Goal: Task Accomplishment & Management: Complete application form

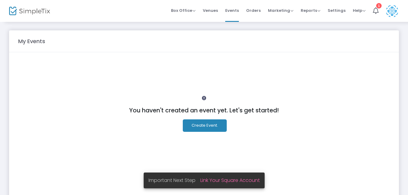
drag, startPoint x: 341, startPoint y: 0, endPoint x: 196, endPoint y: 64, distance: 158.6
click at [196, 64] on div "You haven't created an event yet. Let's get started! Create Event." at bounding box center [204, 128] width 372 height 138
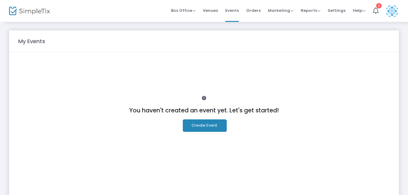
click at [206, 123] on button "Create Event." at bounding box center [205, 125] width 44 height 12
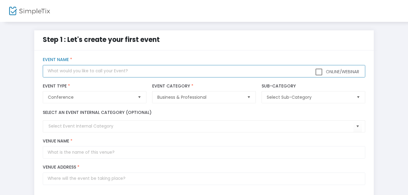
click at [90, 71] on input "text" at bounding box center [204, 71] width 322 height 12
type input "The Writer's Key Live"
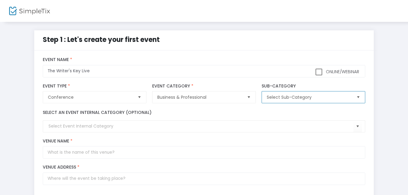
click at [300, 98] on span "Select Sub-Category" at bounding box center [309, 97] width 85 height 6
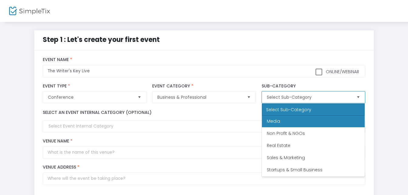
scroll to position [85, 0]
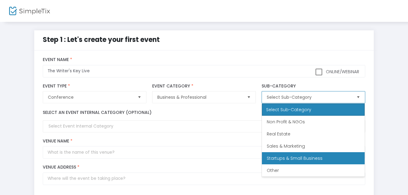
click at [279, 156] on span "Startups & Small Business" at bounding box center [295, 158] width 56 height 6
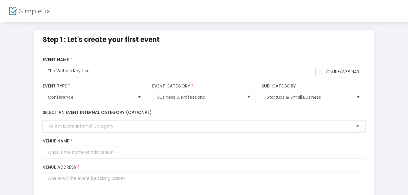
click at [73, 127] on input at bounding box center [201, 126] width 305 height 6
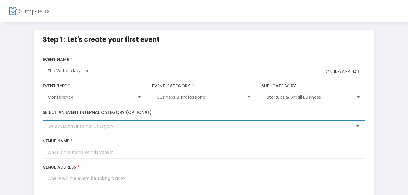
click at [358, 126] on span "Select" at bounding box center [358, 126] width 10 height 10
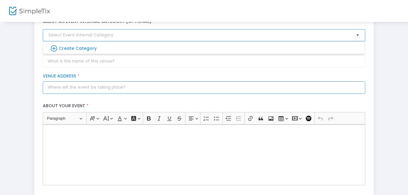
click at [109, 84] on input "Venue Address *" at bounding box center [204, 87] width 322 height 12
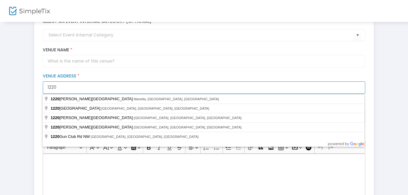
type input "1220 Mecaslin Street"
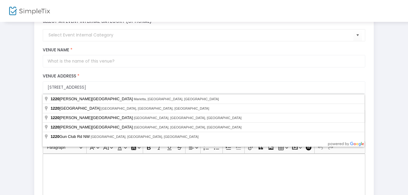
type input "Atlanta"
type input "30318"
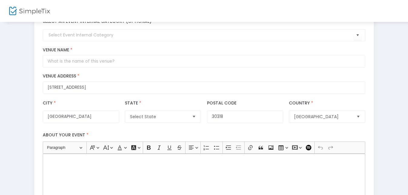
type input "1220 Mecaslin Street Northwest"
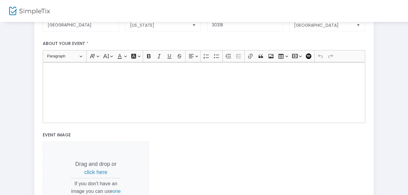
scroll to position [182, 0]
click at [55, 76] on div "Rich Text Editor, main" at bounding box center [204, 92] width 322 height 61
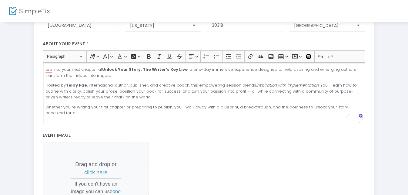
click at [45, 66] on div "tep into your next chapter at Unlock Your Story: The Writer’s Key Live , a one-…" at bounding box center [204, 92] width 322 height 61
click at [247, 91] on p "Hosted by Telby Fae , international author, publisher, and creative coach, this…" at bounding box center [203, 91] width 317 height 18
click at [345, 106] on p "Whether you’re writing your first chapter or preparing to publish, you’ll walk …" at bounding box center [203, 110] width 317 height 12
click at [342, 107] on p "Whether you’re writing your first chapter or preparing to publish, you’ll walk …" at bounding box center [203, 110] width 317 height 12
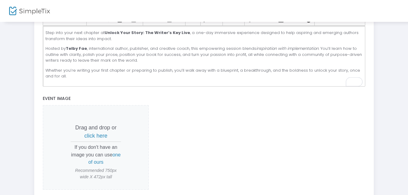
scroll to position [243, 0]
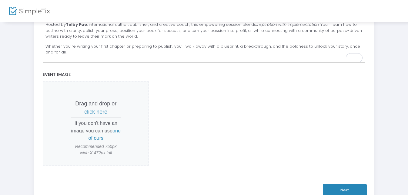
click at [96, 110] on span "click here" at bounding box center [95, 112] width 23 height 6
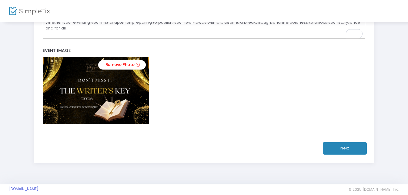
scroll to position [274, 0]
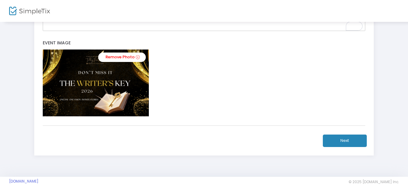
click at [334, 142] on button "Next" at bounding box center [345, 140] width 44 height 12
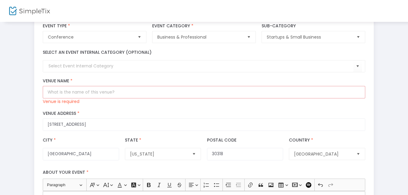
scroll to position [61, 0]
click at [75, 92] on input "Venue Name *" at bounding box center [204, 91] width 322 height 12
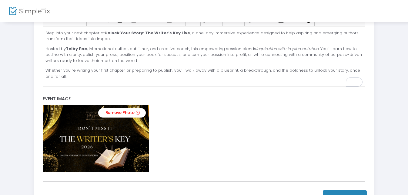
scroll to position [243, 0]
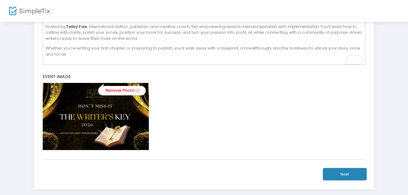
type input "Steelworks Clubhouse"
click at [326, 173] on button "Next" at bounding box center [345, 174] width 44 height 12
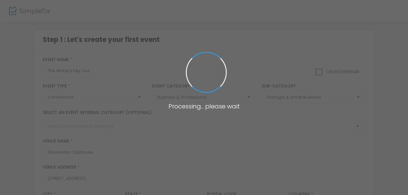
scroll to position [243, 0]
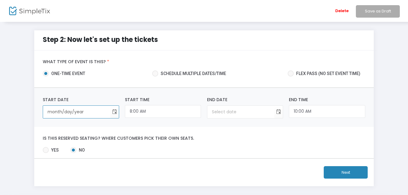
click at [92, 110] on input "month/day/year" at bounding box center [76, 112] width 67 height 12
type input "month/day/year"
click at [56, 112] on input "month/day/year" at bounding box center [76, 112] width 67 height 12
click at [113, 112] on span "Toggle calendar" at bounding box center [114, 112] width 10 height 10
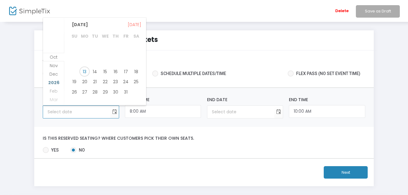
click at [54, 82] on span "2026" at bounding box center [53, 82] width 11 height 6
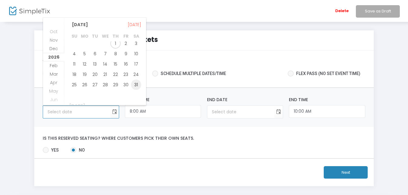
click at [133, 83] on span "31" at bounding box center [136, 84] width 10 height 10
type input "1/31/2026"
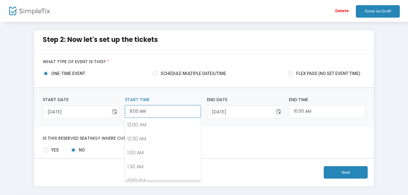
click at [145, 110] on input "8:00 AM" at bounding box center [163, 111] width 76 height 13
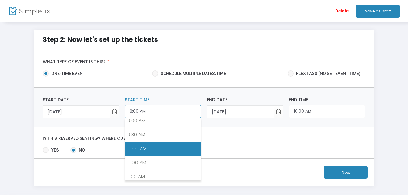
scroll to position [260, 0]
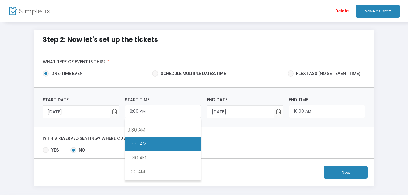
click at [137, 145] on link "10:00 AM" at bounding box center [163, 144] width 76 height 14
type input "10:00 AM"
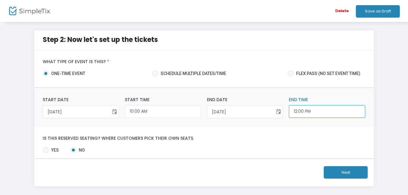
click at [306, 113] on input "12:00 PM" at bounding box center [327, 111] width 76 height 13
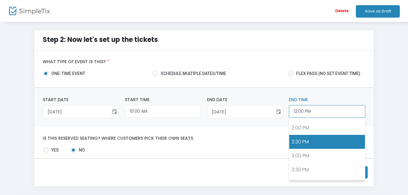
scroll to position [402, 0]
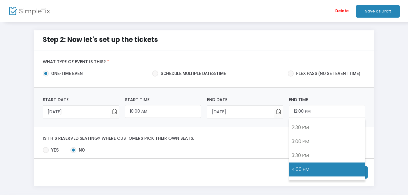
click at [305, 164] on link "4:00 PM" at bounding box center [327, 169] width 76 height 14
type input "4:00 PM"
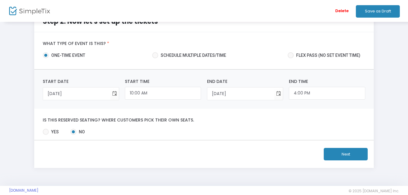
scroll to position [27, 0]
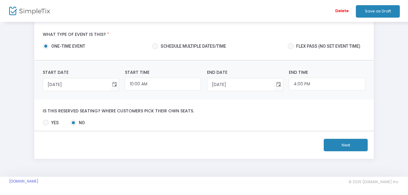
click at [341, 149] on button "Next" at bounding box center [346, 145] width 44 height 12
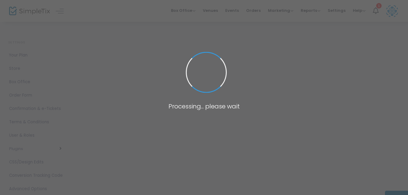
scroll to position [27, 0]
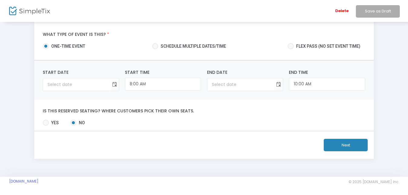
click at [48, 122] on span at bounding box center [46, 122] width 6 height 6
click at [46, 126] on input "Yes" at bounding box center [45, 126] width 0 height 0
radio input "true"
click at [337, 143] on button "Next" at bounding box center [346, 145] width 44 height 12
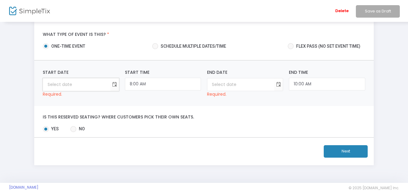
type input "month/day/year"
click at [79, 86] on input "month/day/year" at bounding box center [76, 84] width 67 height 12
click at [115, 86] on span "Toggle calendar" at bounding box center [114, 84] width 10 height 10
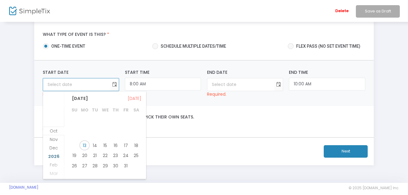
click at [55, 155] on span "2026" at bounding box center [53, 156] width 11 height 6
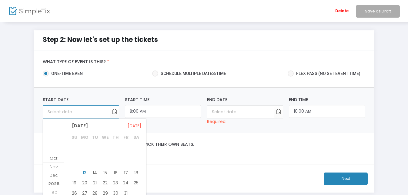
scroll to position [27, 0]
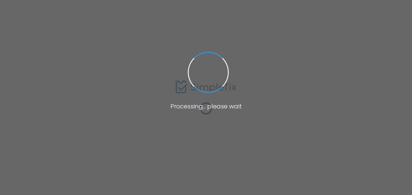
type input "[URL][DOMAIN_NAME]"
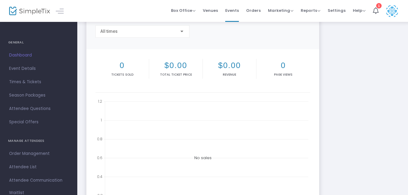
scroll to position [91, 0]
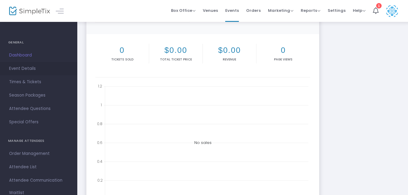
click at [27, 69] on span "Event Details" at bounding box center [38, 69] width 59 height 8
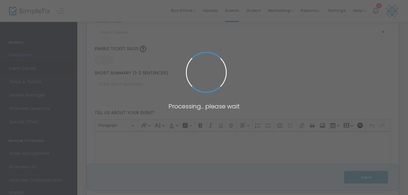
type input "The Writer's Key Live"
type textarea "Step into your next chapter at Unlock Your Story: The Writer’s Key Live, a one-…"
type input "Register Now"
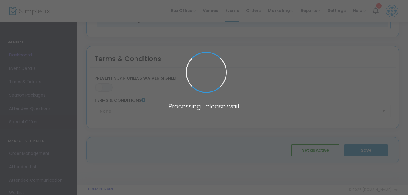
type input "Steelworks Clubhouse"
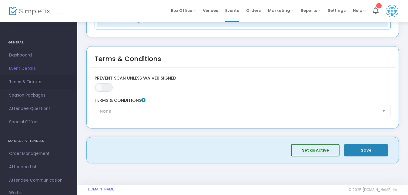
click at [33, 81] on span "Times & Tickets" at bounding box center [38, 82] width 59 height 8
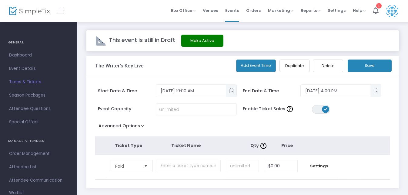
click at [143, 124] on button "Advanced Options" at bounding box center [122, 126] width 55 height 11
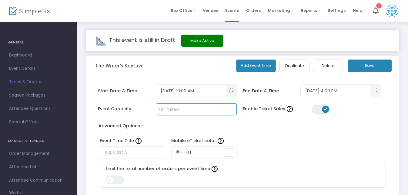
click at [173, 114] on input at bounding box center [196, 109] width 80 height 12
type input "100"
click at [285, 117] on div "Event Capacity 100 Enable Ticket Sales ON OFF" at bounding box center [239, 112] width 295 height 18
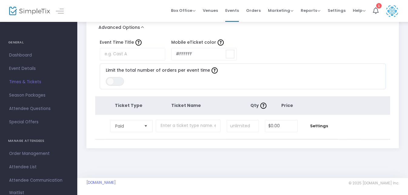
scroll to position [99, 0]
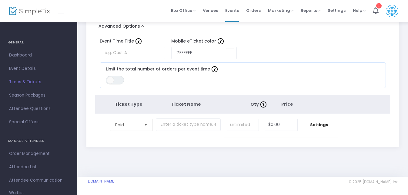
click at [146, 126] on span "Select" at bounding box center [146, 124] width 10 height 10
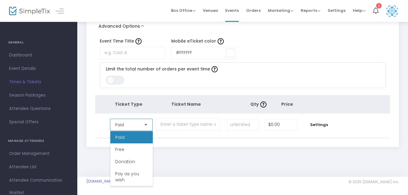
click at [146, 126] on span "Select" at bounding box center [146, 124] width 10 height 10
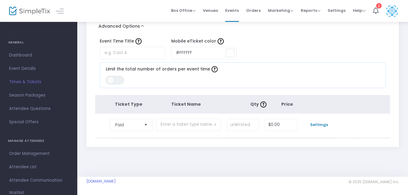
click at [314, 125] on span "Settings" at bounding box center [319, 125] width 31 height 6
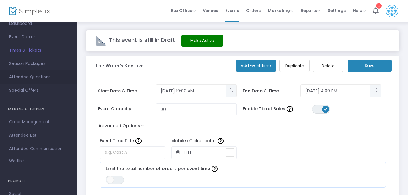
scroll to position [0, 0]
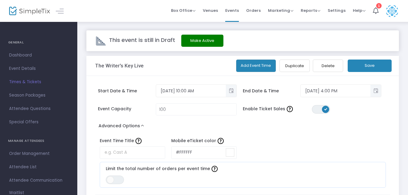
click at [363, 67] on button "Save" at bounding box center [370, 65] width 44 height 12
click at [375, 9] on icon at bounding box center [376, 10] width 6 height 7
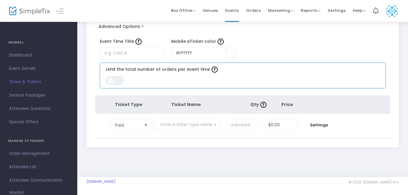
scroll to position [99, 0]
click at [229, 53] on input at bounding box center [230, 53] width 8 height 8
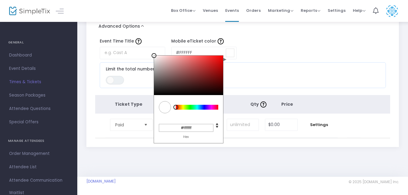
type input "#201717"
click at [174, 90] on div at bounding box center [188, 74] width 69 height 39
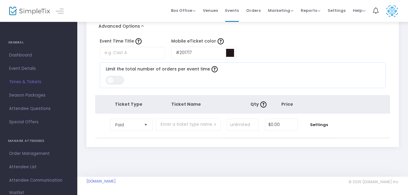
click at [261, 49] on div "Event Time Title Mobile eTicket color #201717 C M Y K 0 17 11 H S L 32 23 23 R …" at bounding box center [239, 62] width 295 height 58
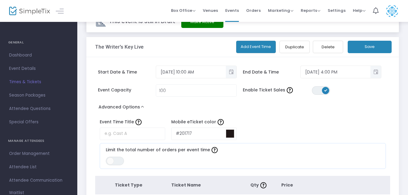
scroll to position [0, 0]
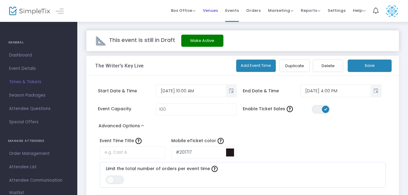
click at [213, 12] on span "Venues" at bounding box center [210, 10] width 15 height 15
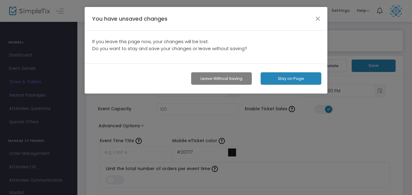
click at [313, 19] on div "You have unsaved changes" at bounding box center [206, 19] width 243 height 24
click at [316, 18] on button "button" at bounding box center [318, 19] width 8 height 8
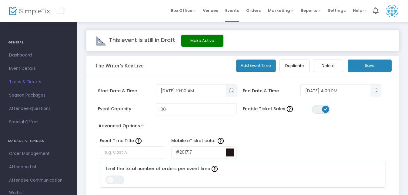
click at [356, 67] on button "Save" at bounding box center [370, 65] width 44 height 12
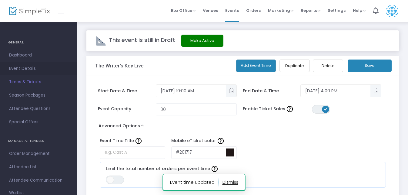
click at [22, 69] on span "Event Details" at bounding box center [38, 69] width 59 height 8
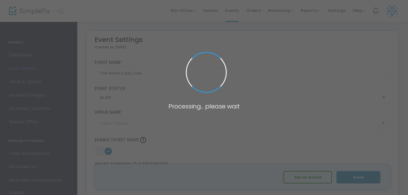
type input "Steelworks Clubhouse"
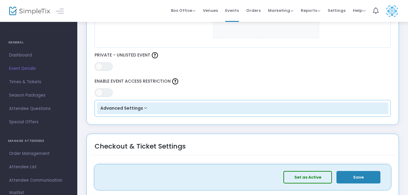
scroll to position [364, 0]
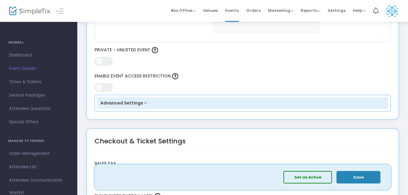
click at [147, 102] on button "Advanced Settings" at bounding box center [243, 103] width 292 height 12
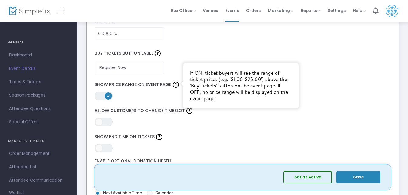
scroll to position [606, 0]
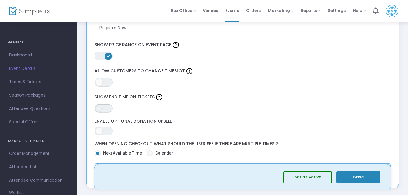
click at [107, 109] on span "ON OFF" at bounding box center [104, 108] width 18 height 8
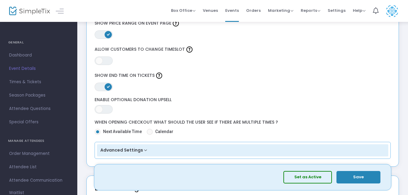
scroll to position [637, 0]
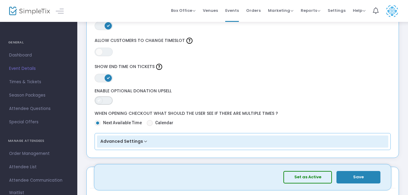
click at [108, 102] on span "ON OFF" at bounding box center [104, 100] width 18 height 8
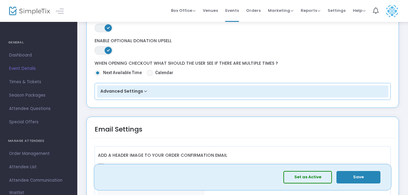
scroll to position [697, 0]
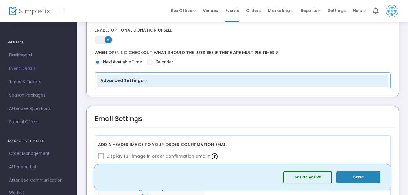
click at [144, 80] on button "Advanced Settings" at bounding box center [243, 81] width 292 height 12
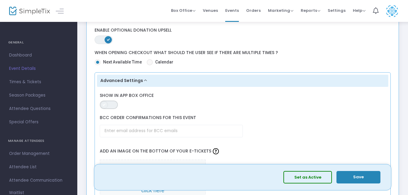
click at [113, 107] on span "ON OFF" at bounding box center [109, 104] width 18 height 8
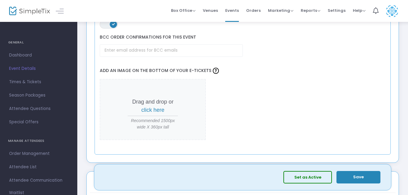
scroll to position [788, 0]
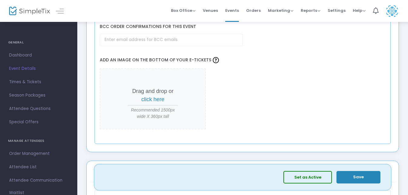
click at [145, 99] on span "click here" at bounding box center [152, 99] width 23 height 6
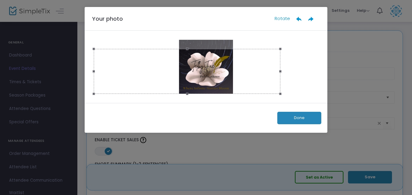
drag, startPoint x: 317, startPoint y: 40, endPoint x: 280, endPoint y: 41, distance: 37.9
click at [280, 41] on div at bounding box center [206, 67] width 224 height 54
drag, startPoint x: 279, startPoint y: 49, endPoint x: 328, endPoint y: 37, distance: 50.9
click at [328, 37] on ngb-modal-window "Your photo Rotate Done" at bounding box center [206, 97] width 412 height 195
drag, startPoint x: 317, startPoint y: 65, endPoint x: 307, endPoint y: 110, distance: 45.5
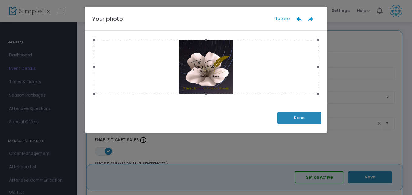
click at [327, 79] on ngb-modal-window "Your photo Rotate Done" at bounding box center [206, 97] width 412 height 195
click at [302, 117] on button "Done" at bounding box center [299, 118] width 44 height 12
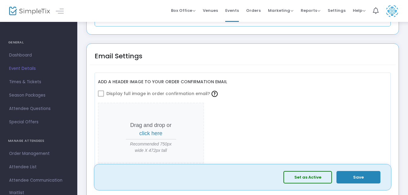
scroll to position [879, 0]
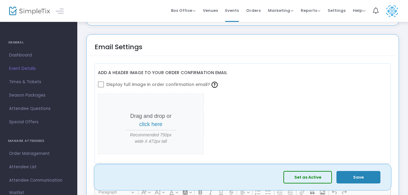
click at [101, 85] on span at bounding box center [101, 84] width 6 height 6
click at [103, 85] on span at bounding box center [101, 84] width 6 height 6
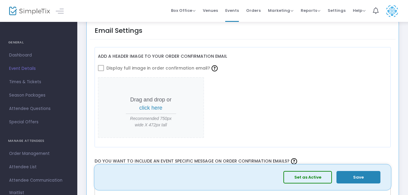
scroll to position [910, 0]
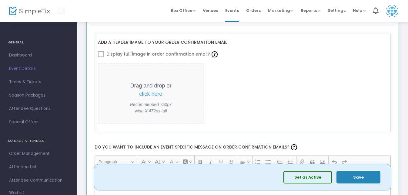
click at [152, 94] on span "click here" at bounding box center [150, 94] width 23 height 6
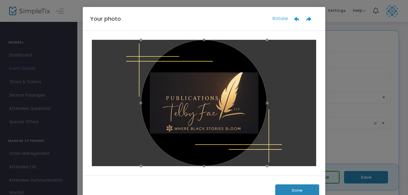
scroll to position [0, 0]
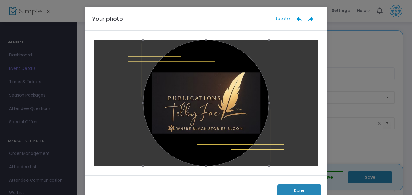
click at [284, 187] on button "Done" at bounding box center [299, 190] width 44 height 12
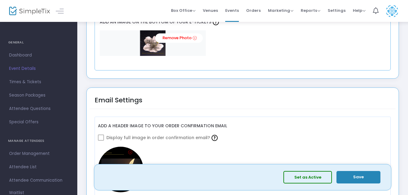
scroll to position [879, 0]
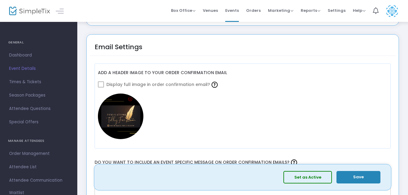
click at [100, 85] on span at bounding box center [101, 84] width 6 height 6
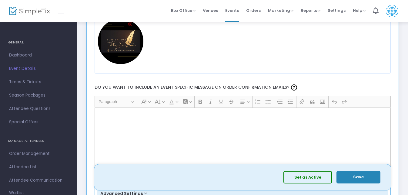
scroll to position [953, 0]
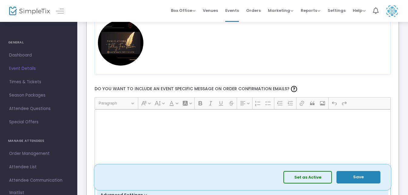
drag, startPoint x: 128, startPoint y: 117, endPoint x: 131, endPoint y: 121, distance: 4.9
click at [128, 117] on p "Rich Text Editor, main" at bounding box center [242, 116] width 291 height 6
click at [109, 120] on div "Rich Text Editor, main" at bounding box center [243, 139] width 297 height 61
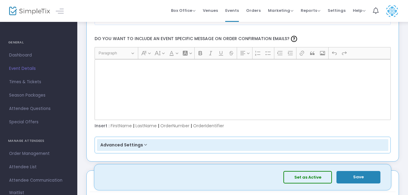
scroll to position [1013, 0]
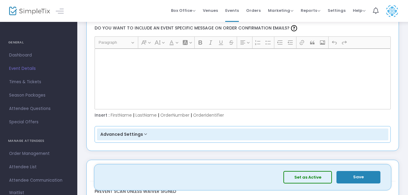
click at [113, 57] on p "Rich Text Editor, main" at bounding box center [242, 55] width 291 height 6
drag, startPoint x: 113, startPoint y: 57, endPoint x: 104, endPoint y: 55, distance: 9.6
click at [104, 55] on p "Rich Text Editor, main" at bounding box center [242, 55] width 291 height 6
click at [107, 57] on p "Rich Text Editor, main" at bounding box center [242, 55] width 291 height 6
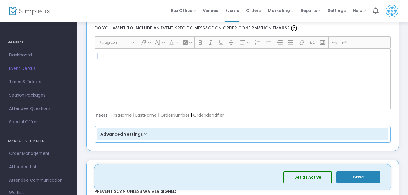
drag, startPoint x: 108, startPoint y: 57, endPoint x: 105, endPoint y: 55, distance: 4.3
click at [105, 55] on p "Rich Text Editor, main" at bounding box center [242, 55] width 291 height 6
click at [104, 54] on p "Rich Text Editor, main" at bounding box center [242, 55] width 291 height 6
click at [105, 55] on p "Rich Text Editor, main" at bounding box center [242, 55] width 291 height 6
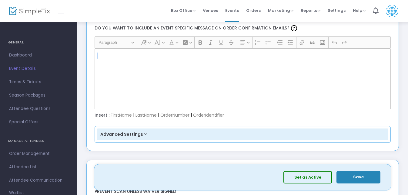
drag, startPoint x: 105, startPoint y: 55, endPoint x: 290, endPoint y: 64, distance: 186.1
click at [290, 64] on div "Rich Text Editor, main" at bounding box center [243, 79] width 297 height 61
drag, startPoint x: 146, startPoint y: 61, endPoint x: 290, endPoint y: 67, distance: 144.2
click at [290, 67] on div "Rich Text Editor, main" at bounding box center [243, 79] width 297 height 61
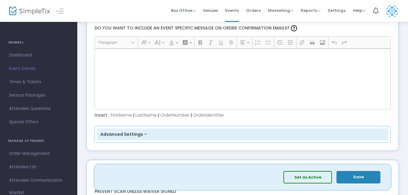
drag, startPoint x: 112, startPoint y: 56, endPoint x: 113, endPoint y: 61, distance: 4.9
click at [112, 56] on p "Rich Text Editor, main" at bounding box center [242, 55] width 291 height 6
click at [116, 60] on div "Rich Text Editor, main" at bounding box center [243, 79] width 297 height 61
drag, startPoint x: 116, startPoint y: 61, endPoint x: 112, endPoint y: 60, distance: 3.8
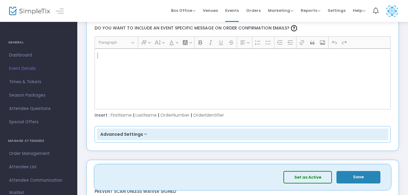
click at [112, 60] on div "Rich Text Editor, main" at bounding box center [243, 79] width 297 height 61
click at [112, 58] on p "Rich Text Editor, main" at bounding box center [242, 55] width 291 height 6
drag, startPoint x: 135, startPoint y: 59, endPoint x: 132, endPoint y: 43, distance: 16.7
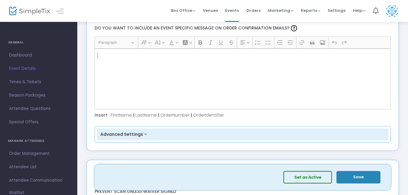
click at [132, 43] on button "Heading Paragraph" at bounding box center [116, 42] width 41 height 9
click at [146, 52] on div "Rich Text Editor, main" at bounding box center [243, 79] width 297 height 61
drag, startPoint x: 109, startPoint y: 58, endPoint x: 99, endPoint y: 55, distance: 9.8
click at [98, 56] on p "Rich Text Editor, main" at bounding box center [242, 55] width 291 height 6
click at [96, 53] on div "Rich Text Editor, main" at bounding box center [243, 79] width 297 height 61
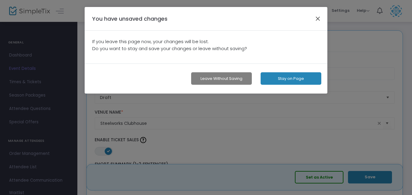
click at [317, 17] on button "button" at bounding box center [318, 19] width 8 height 8
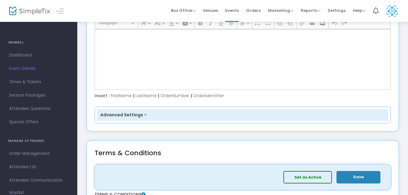
scroll to position [1031, 0]
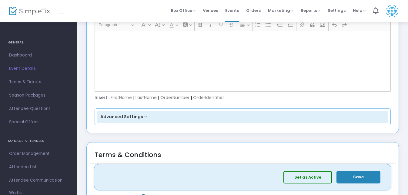
click at [103, 38] on p "Rich Text Editor, main" at bounding box center [242, 38] width 291 height 6
drag, startPoint x: 103, startPoint y: 41, endPoint x: 106, endPoint y: 68, distance: 27.5
click at [278, 47] on div "Rich Text Editor, main" at bounding box center [243, 61] width 297 height 61
drag, startPoint x: 106, startPoint y: 37, endPoint x: 96, endPoint y: 37, distance: 10.3
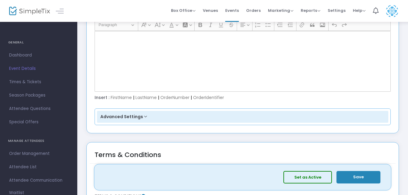
click at [96, 37] on div "Rich Text Editor, main" at bounding box center [243, 61] width 297 height 61
click at [98, 35] on p "Rich Text Editor, main" at bounding box center [242, 38] width 291 height 6
click at [98, 35] on div "Rich Text Editor, main" at bounding box center [243, 61] width 297 height 61
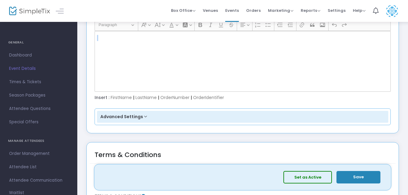
drag, startPoint x: 98, startPoint y: 35, endPoint x: 216, endPoint y: 67, distance: 122.5
click at [216, 67] on div "Rich Text Editor, main" at bounding box center [243, 61] width 297 height 61
click at [141, 117] on button "Advanced Settings" at bounding box center [243, 117] width 292 height 12
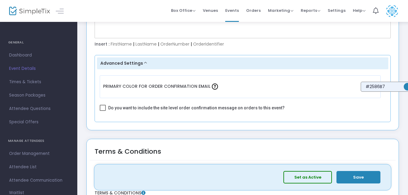
scroll to position [1092, 0]
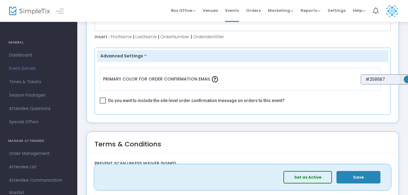
click at [407, 80] on span "#2586b7" at bounding box center [408, 80] width 8 height 8
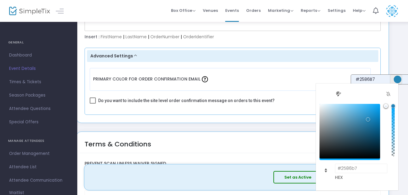
scroll to position [1092, 22]
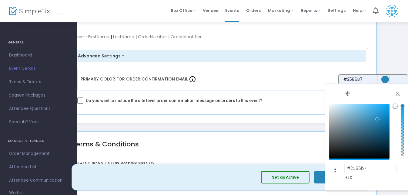
click at [380, 153] on div "#2586b7" at bounding box center [359, 131] width 61 height 55
type input "#041218"
drag, startPoint x: 365, startPoint y: 92, endPoint x: 342, endPoint y: 89, distance: 23.8
click at [342, 89] on div "#041218" at bounding box center [366, 91] width 82 height 17
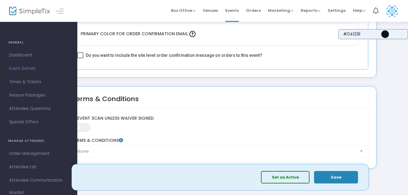
scroll to position [1152, 22]
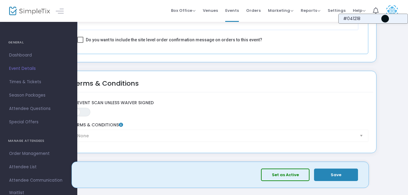
drag, startPoint x: 388, startPoint y: 72, endPoint x: 400, endPoint y: 72, distance: 12.2
drag, startPoint x: 277, startPoint y: 55, endPoint x: 209, endPoint y: 76, distance: 71.1
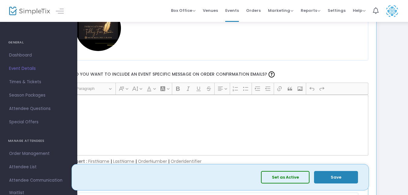
scroll to position [970, 22]
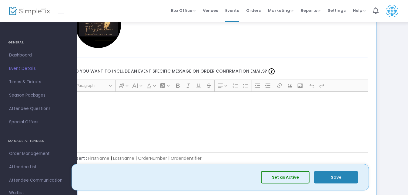
click at [85, 109] on div "Rich Text Editor, main" at bounding box center [220, 122] width 297 height 61
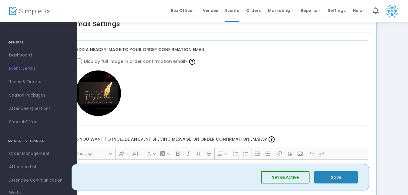
scroll to position [940, 22]
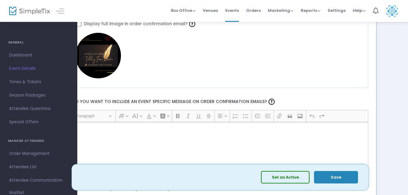
click at [115, 136] on div "Rich Text Editor, main" at bounding box center [220, 152] width 297 height 61
click at [103, 136] on div "Rich Text Editor, main" at bounding box center [220, 152] width 297 height 61
click at [102, 136] on div "Rich Text Editor, main" at bounding box center [220, 152] width 297 height 61
click at [113, 142] on div "Rich Text Editor, main" at bounding box center [220, 152] width 297 height 61
drag, startPoint x: 173, startPoint y: 64, endPoint x: 236, endPoint y: 62, distance: 62.2
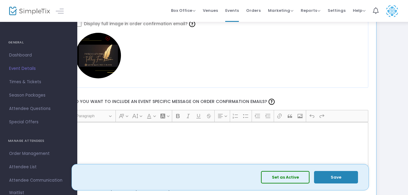
click at [236, 62] on div at bounding box center [221, 55] width 290 height 45
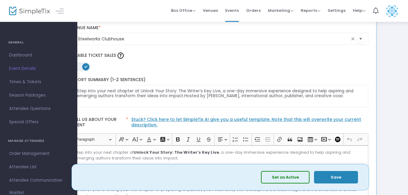
scroll to position [91, 22]
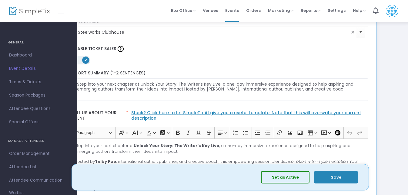
click at [328, 180] on button "Save" at bounding box center [336, 177] width 44 height 12
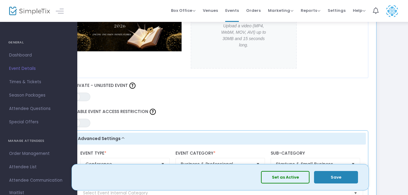
scroll to position [334, 22]
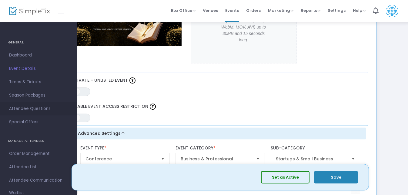
click at [73, 114] on link "Attendee Questions" at bounding box center [38, 108] width 77 height 13
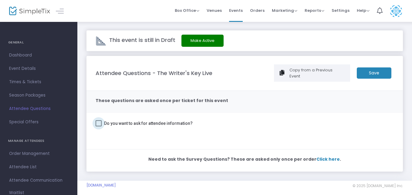
click at [99, 120] on span at bounding box center [99, 123] width 6 height 6
click at [99, 126] on input "Do you want to ask for attendee information?" at bounding box center [98, 126] width 0 height 0
checkbox input "true"
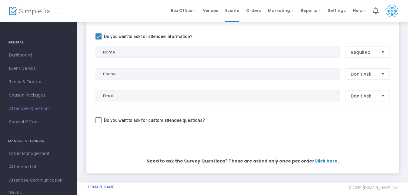
scroll to position [87, 0]
click at [377, 72] on span "Don't Ask" at bounding box center [363, 73] width 30 height 11
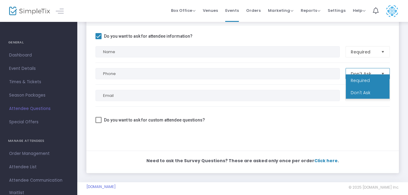
click at [367, 80] on span "Required" at bounding box center [360, 80] width 19 height 6
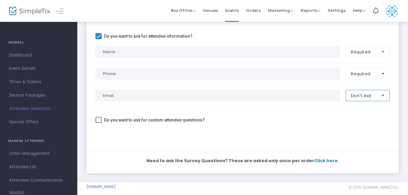
click at [365, 90] on span "Don't Ask" at bounding box center [363, 95] width 30 height 11
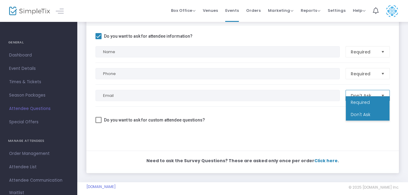
click at [354, 103] on span "Required" at bounding box center [360, 102] width 19 height 6
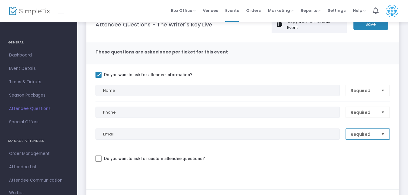
scroll to position [26, 0]
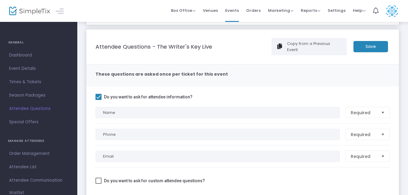
click at [365, 45] on m-button "Save" at bounding box center [371, 46] width 35 height 11
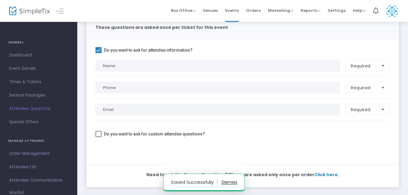
scroll to position [87, 0]
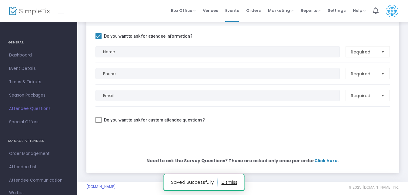
click at [229, 182] on button "button" at bounding box center [230, 182] width 16 height 10
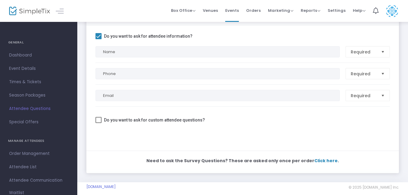
click at [15, 42] on h4 "GENERAL" at bounding box center [38, 42] width 61 height 12
click at [19, 54] on span "Dashboard" at bounding box center [38, 55] width 59 height 8
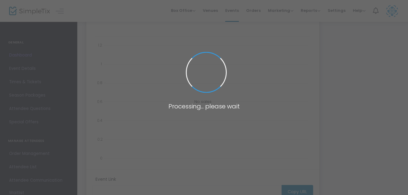
type input "[URL][DOMAIN_NAME]"
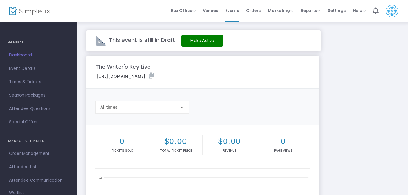
click at [182, 104] on div "All times" at bounding box center [142, 105] width 84 height 11
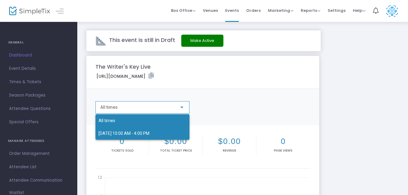
click at [154, 136] on span "[DATE] 10:00 AM - 4:00 PM" at bounding box center [143, 133] width 88 height 13
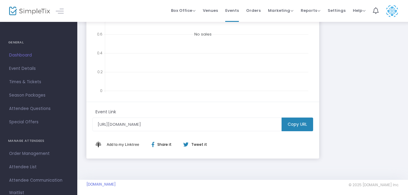
scroll to position [202, 0]
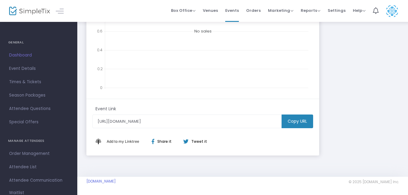
click at [158, 140] on div "Share it" at bounding box center [165, 141] width 38 height 5
click at [295, 126] on m-button "Copy URL" at bounding box center [298, 121] width 32 height 14
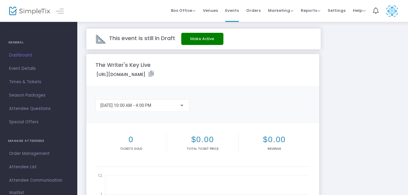
scroll to position [0, 0]
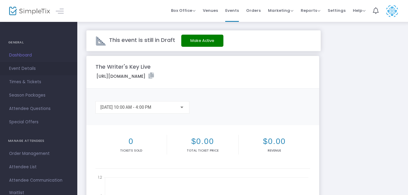
click at [17, 70] on span "Event Details" at bounding box center [38, 69] width 59 height 8
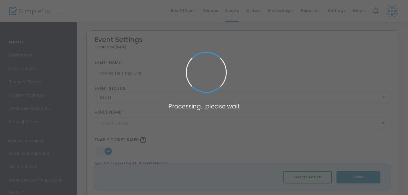
type input "Steelworks Clubhouse"
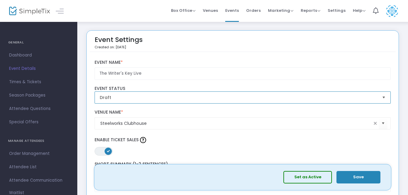
click at [124, 98] on span "Draft" at bounding box center [239, 97] width 278 height 6
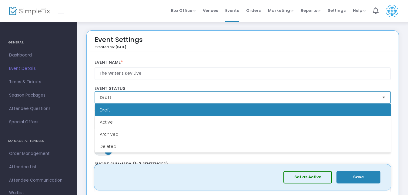
click at [124, 98] on span "Draft" at bounding box center [239, 97] width 278 height 6
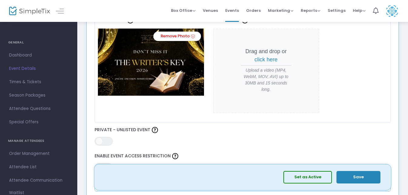
scroll to position [303, 0]
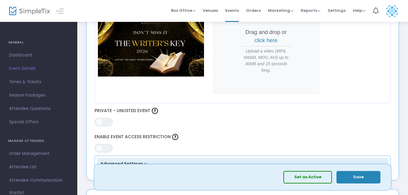
click at [258, 41] on span "click here" at bounding box center [266, 40] width 23 height 6
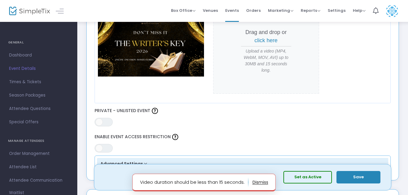
click at [255, 183] on button "button" at bounding box center [261, 182] width 16 height 10
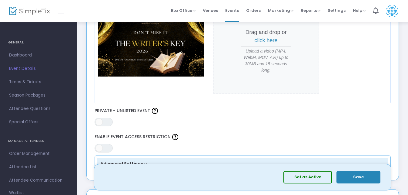
click at [353, 178] on button "Save" at bounding box center [359, 177] width 44 height 12
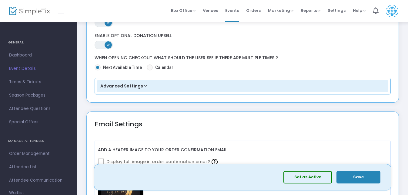
scroll to position [637, 0]
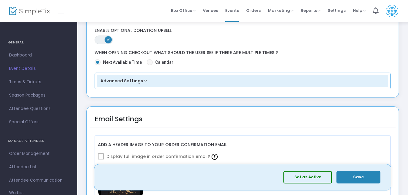
click at [145, 80] on button "Advanced Settings" at bounding box center [243, 81] width 292 height 12
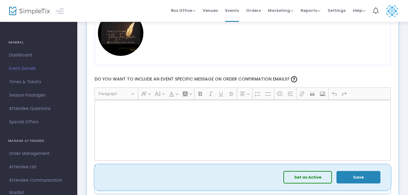
scroll to position [910, 0]
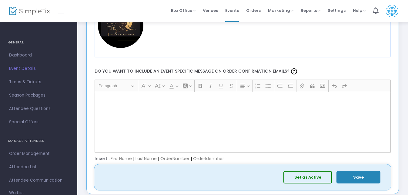
click at [118, 107] on div "Rich Text Editor, main" at bounding box center [243, 122] width 297 height 61
click at [101, 105] on div "Rich Text Editor, main" at bounding box center [243, 122] width 297 height 61
drag, startPoint x: 101, startPoint y: 106, endPoint x: 255, endPoint y: 114, distance: 153.6
click at [255, 114] on div "Rich Text Editor, main" at bounding box center [243, 122] width 297 height 61
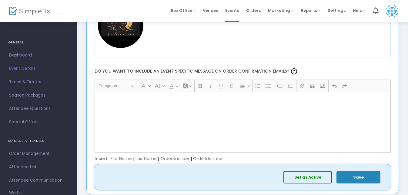
click at [112, 101] on p "Rich Text Editor, main" at bounding box center [242, 99] width 291 height 6
click at [107, 103] on div "Rich Text Editor, main" at bounding box center [243, 122] width 297 height 61
click at [106, 101] on p "Rich Text Editor, main" at bounding box center [242, 99] width 291 height 6
click at [104, 102] on div "Rich Text Editor, main" at bounding box center [243, 122] width 297 height 61
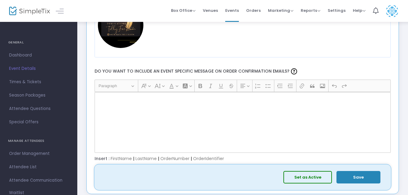
click at [123, 158] on div "Insert : FirstName | LastName | OrderNumber | OrderIdentifier" at bounding box center [243, 159] width 302 height 6
click at [119, 104] on div "Rich Text Editor, main" at bounding box center [243, 122] width 297 height 61
drag, startPoint x: 119, startPoint y: 106, endPoint x: 245, endPoint y: 118, distance: 126.8
click at [245, 118] on div "Rich Text Editor, main" at bounding box center [243, 122] width 297 height 61
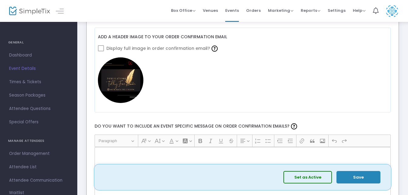
scroll to position [788, 0]
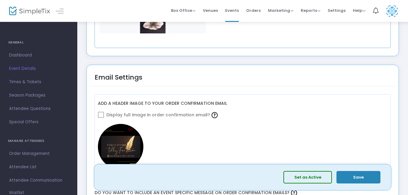
click at [102, 117] on span at bounding box center [101, 115] width 6 height 6
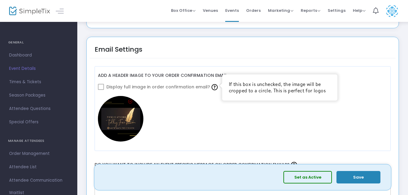
scroll to position [849, 0]
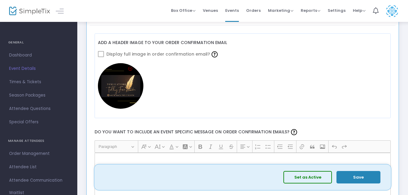
click at [100, 54] on span at bounding box center [101, 54] width 6 height 6
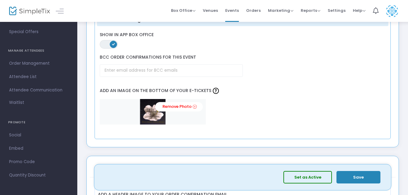
scroll to position [728, 0]
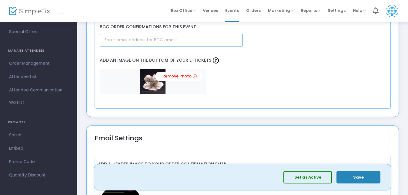
click at [157, 40] on input "text" at bounding box center [171, 40] width 143 height 12
type input "[EMAIL_ADDRESS][DOMAIN_NAME]"
click at [271, 66] on label "Add an image on the bottom of your e-tickets" at bounding box center [243, 60] width 292 height 16
click at [247, 77] on div "Remove Photo" at bounding box center [243, 81] width 286 height 25
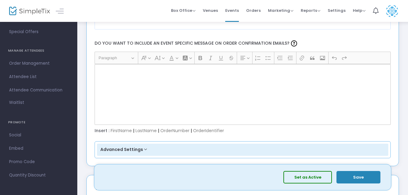
scroll to position [922, 0]
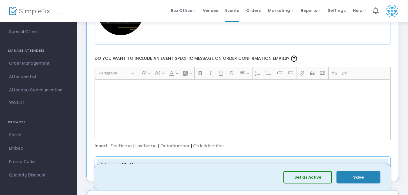
click at [112, 79] on ckeditor "Heading Paragraph Paragraph Heading 1 Heading 2 Heading 3 Font Family Font Fami…" at bounding box center [243, 103] width 297 height 73
click at [113, 78] on div "Heading Paragraph Paragraph Heading 1 Heading 2 Heading 3 Font Family Font Fami…" at bounding box center [242, 73] width 292 height 12
click at [106, 86] on p "Rich Text Editor, main" at bounding box center [242, 86] width 291 height 6
click at [127, 75] on span "Paragraph" at bounding box center [115, 72] width 32 height 7
click at [112, 75] on span "Paragraph" at bounding box center [115, 72] width 32 height 7
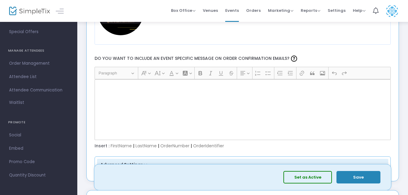
click at [112, 75] on span "Paragraph" at bounding box center [115, 72] width 32 height 7
click at [187, 128] on div "Rich Text Editor, main" at bounding box center [243, 109] width 297 height 61
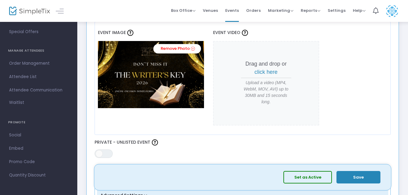
scroll to position [273, 0]
